Goal: Complete application form

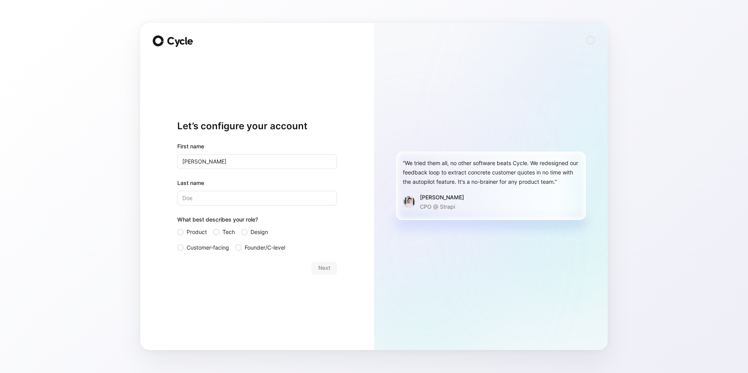
type input "[PERSON_NAME]"
type input "Firdman"
drag, startPoint x: 183, startPoint y: 248, endPoint x: 230, endPoint y: 255, distance: 47.7
click at [183, 248] on div at bounding box center [180, 248] width 6 height 6
click at [177, 243] on input "Customer-facing" at bounding box center [177, 243] width 0 height 0
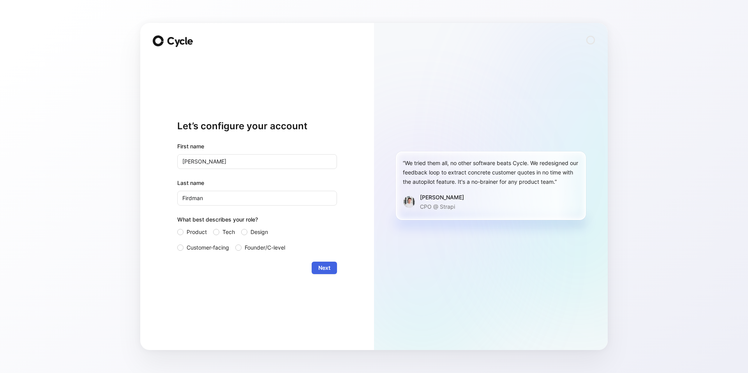
click at [322, 271] on span "Next" at bounding box center [324, 268] width 12 height 9
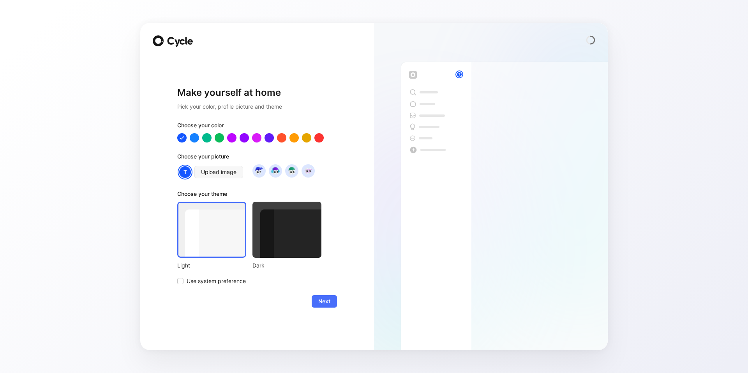
click at [304, 234] on div at bounding box center [287, 230] width 69 height 56
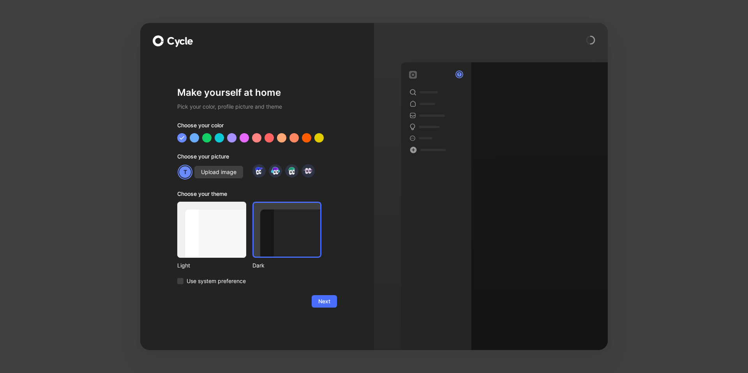
click at [329, 301] on span "Next" at bounding box center [324, 301] width 12 height 9
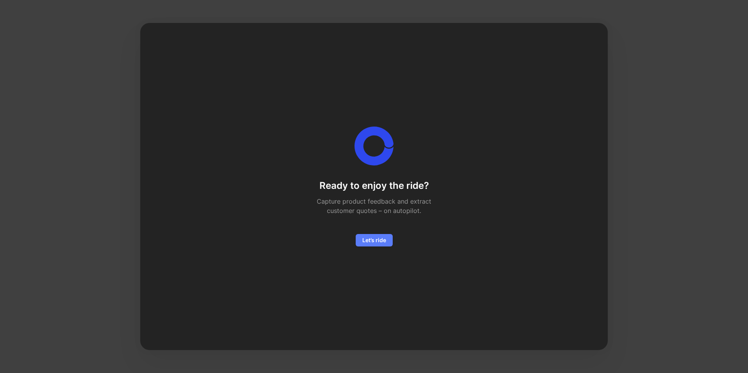
click at [379, 239] on span "Let’s ride" at bounding box center [375, 240] width 24 height 9
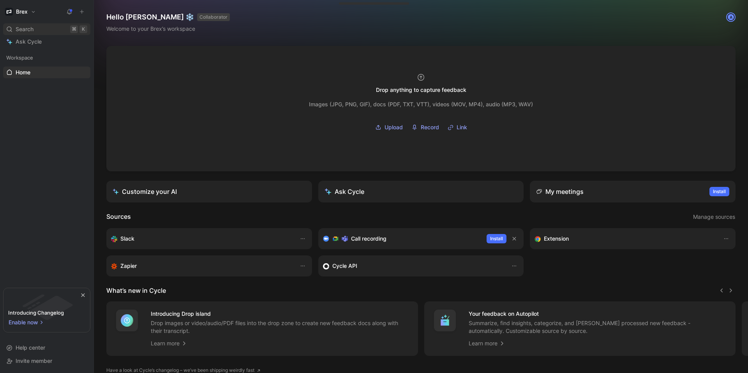
click at [29, 28] on span "Search" at bounding box center [25, 29] width 18 height 9
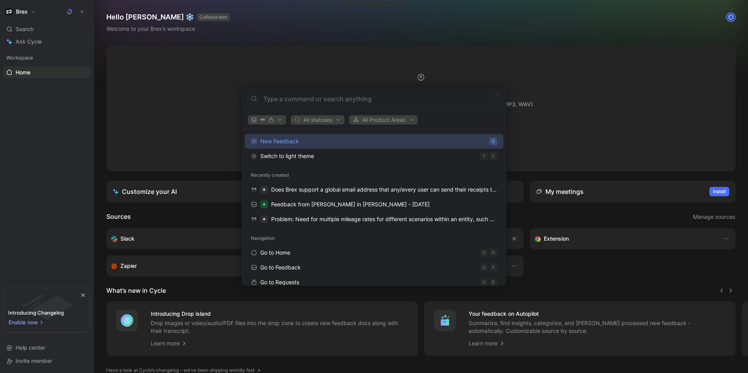
click at [42, 114] on body "Brex Search ⌘ K Ask Cycle Workspace Home G then H To pick up a draggable item, …" at bounding box center [374, 186] width 748 height 373
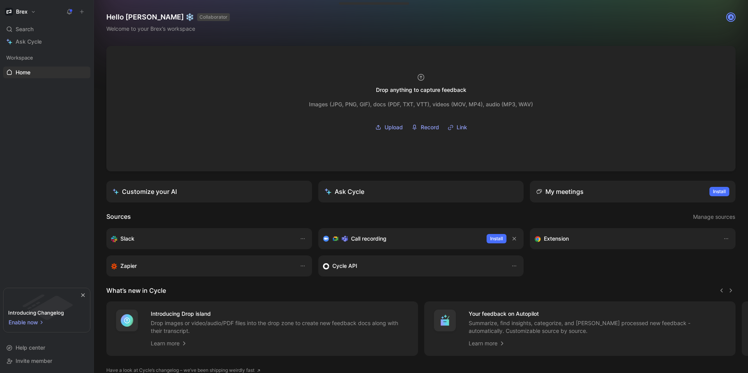
click at [372, 195] on button "Ask Cycle" at bounding box center [421, 192] width 206 height 22
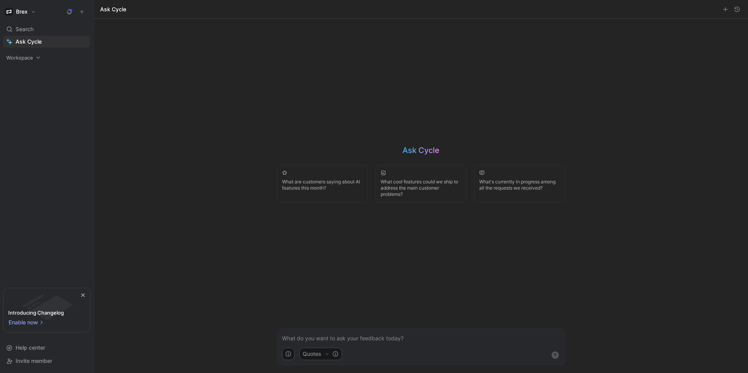
click at [20, 62] on div "Workspace" at bounding box center [46, 58] width 87 height 12
click at [41, 82] on link "Feedback G then F" at bounding box center [46, 85] width 87 height 12
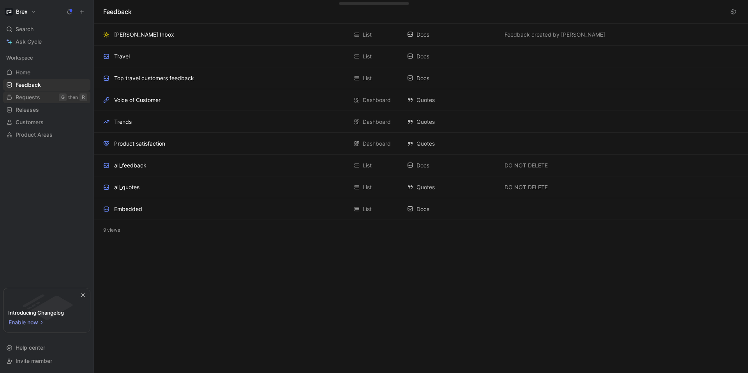
click at [51, 96] on link "Requests G then R" at bounding box center [46, 98] width 87 height 12
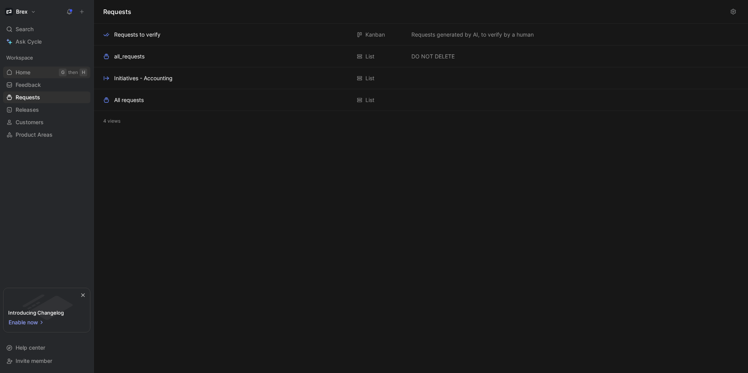
click at [32, 73] on link "Home G then H" at bounding box center [46, 73] width 87 height 12
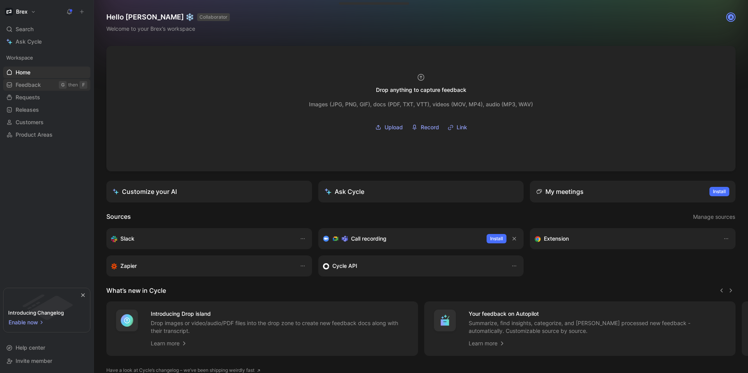
click at [36, 85] on span "Feedback" at bounding box center [28, 85] width 25 height 8
